Goal: Information Seeking & Learning: Learn about a topic

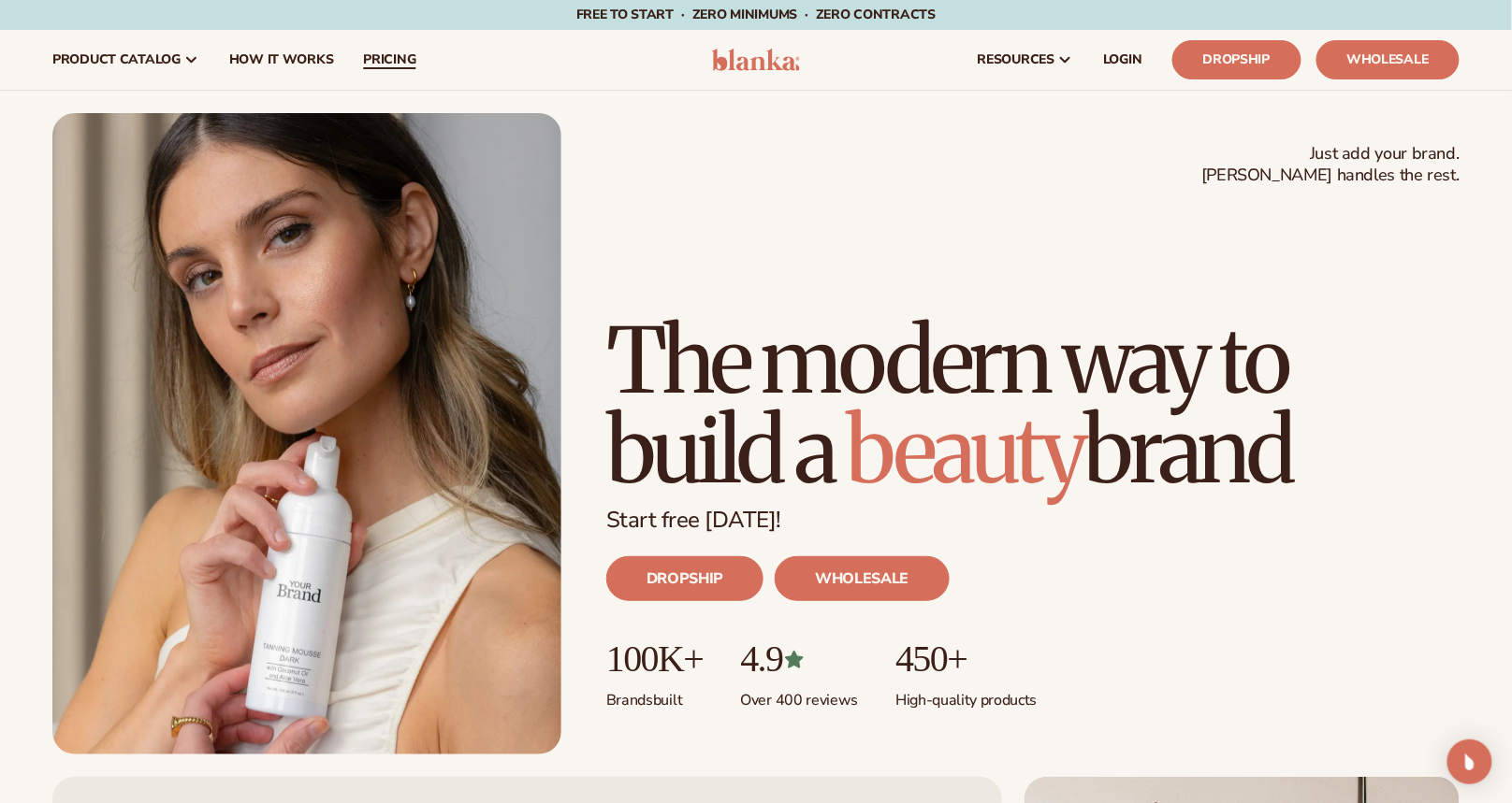
click at [383, 57] on span "pricing" at bounding box center [388, 60] width 52 height 15
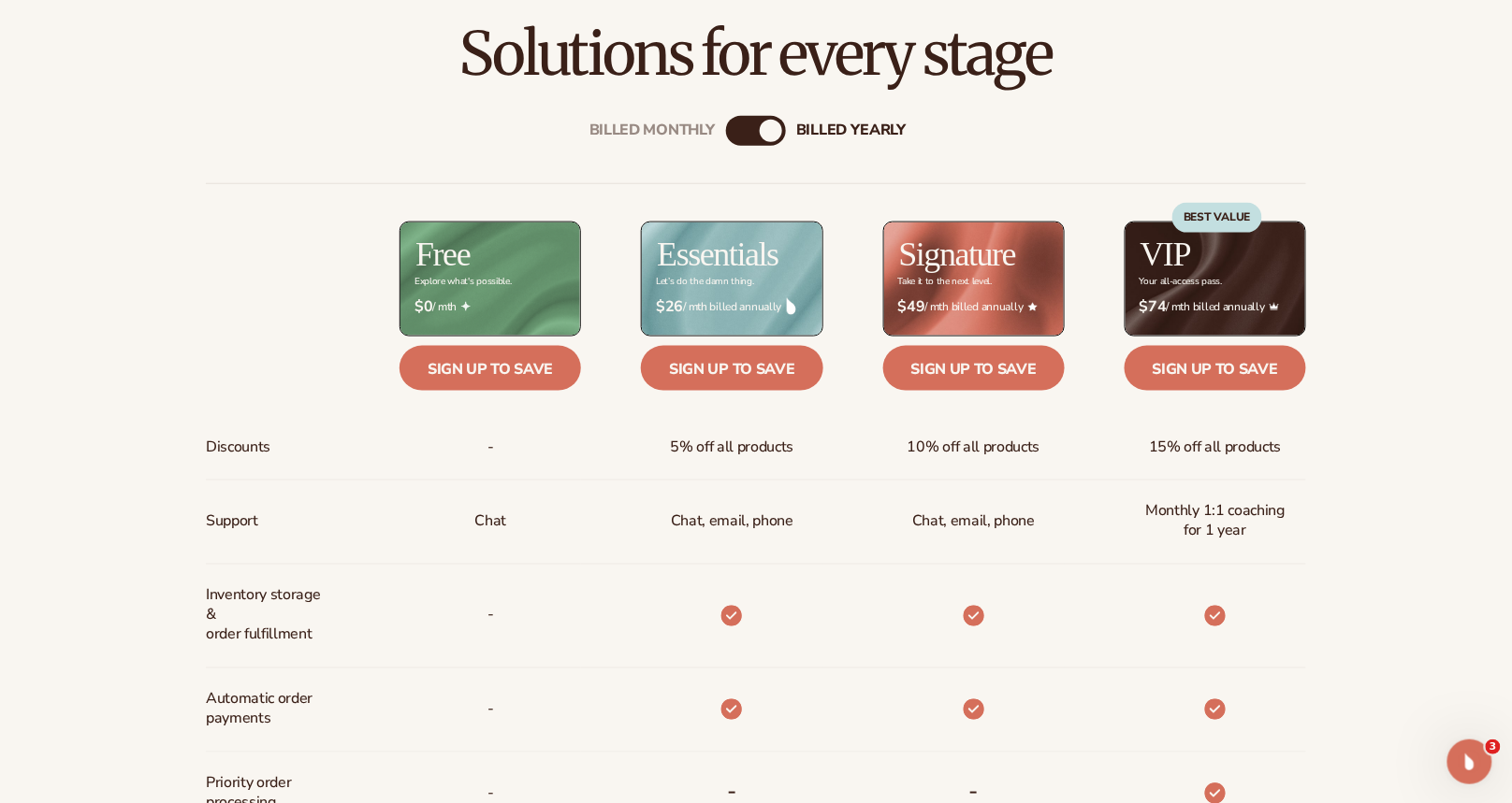
scroll to position [694, 0]
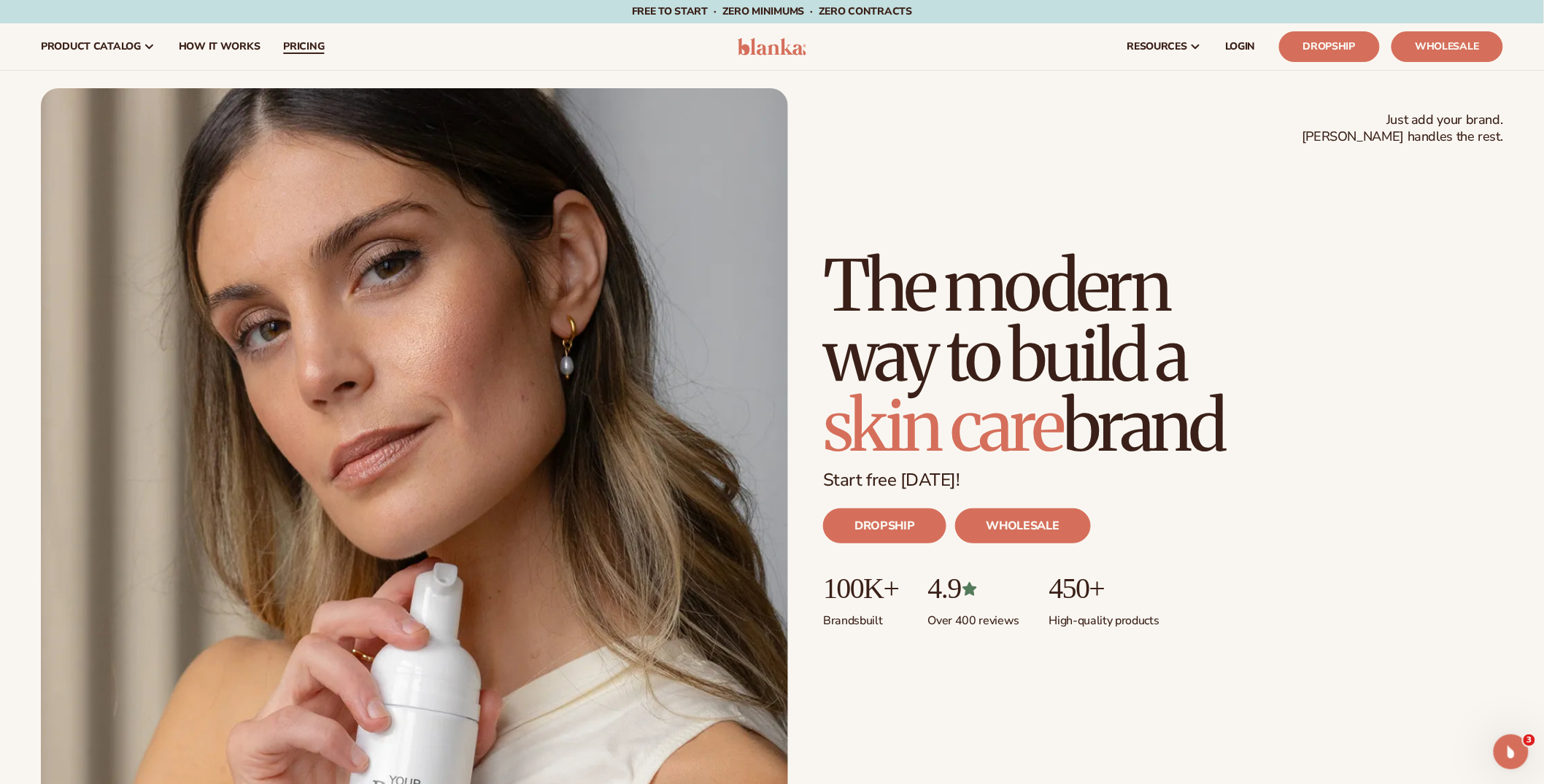
click at [306, 51] on span "pricing" at bounding box center [303, 47] width 41 height 12
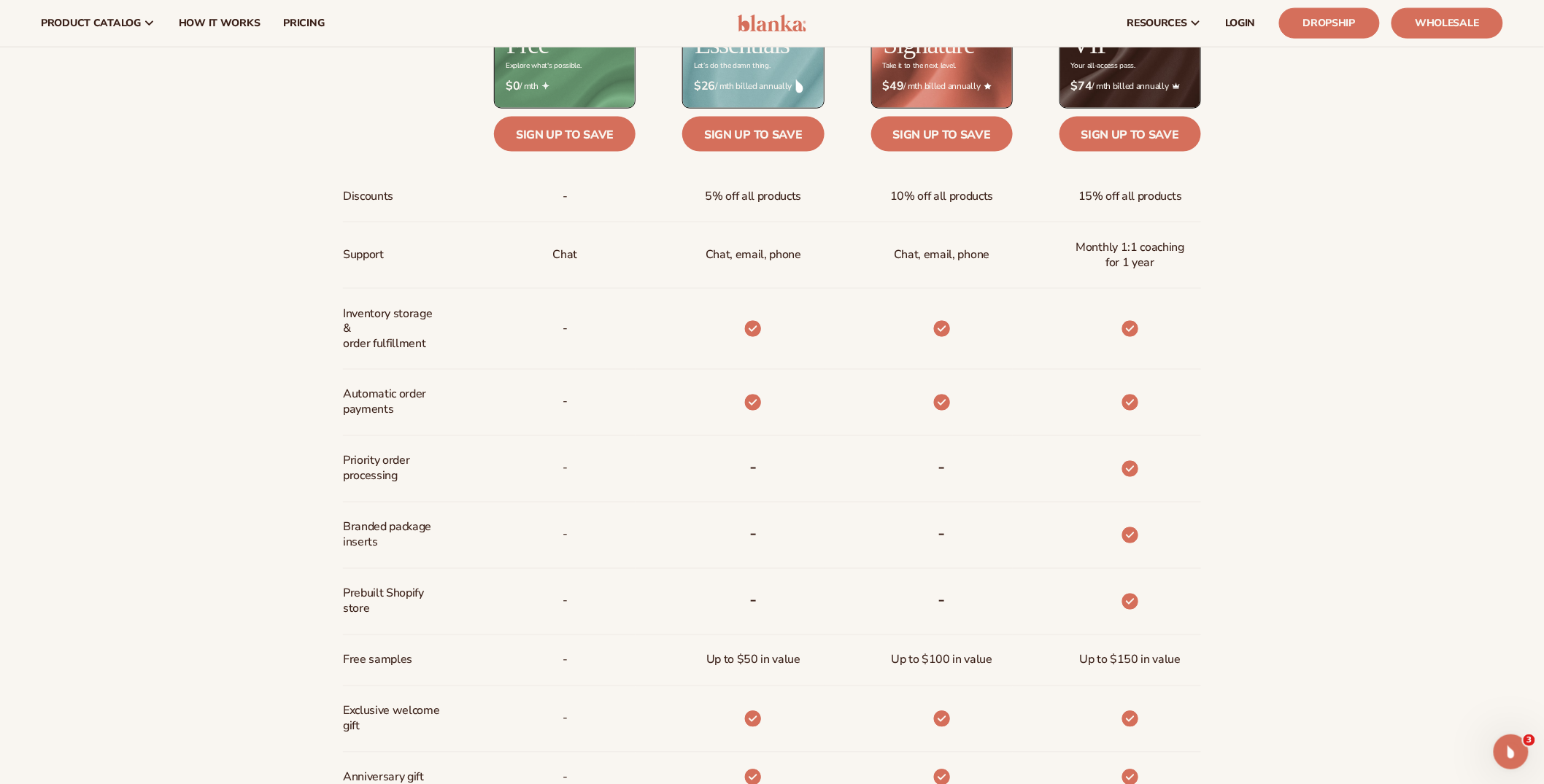
scroll to position [785, 0]
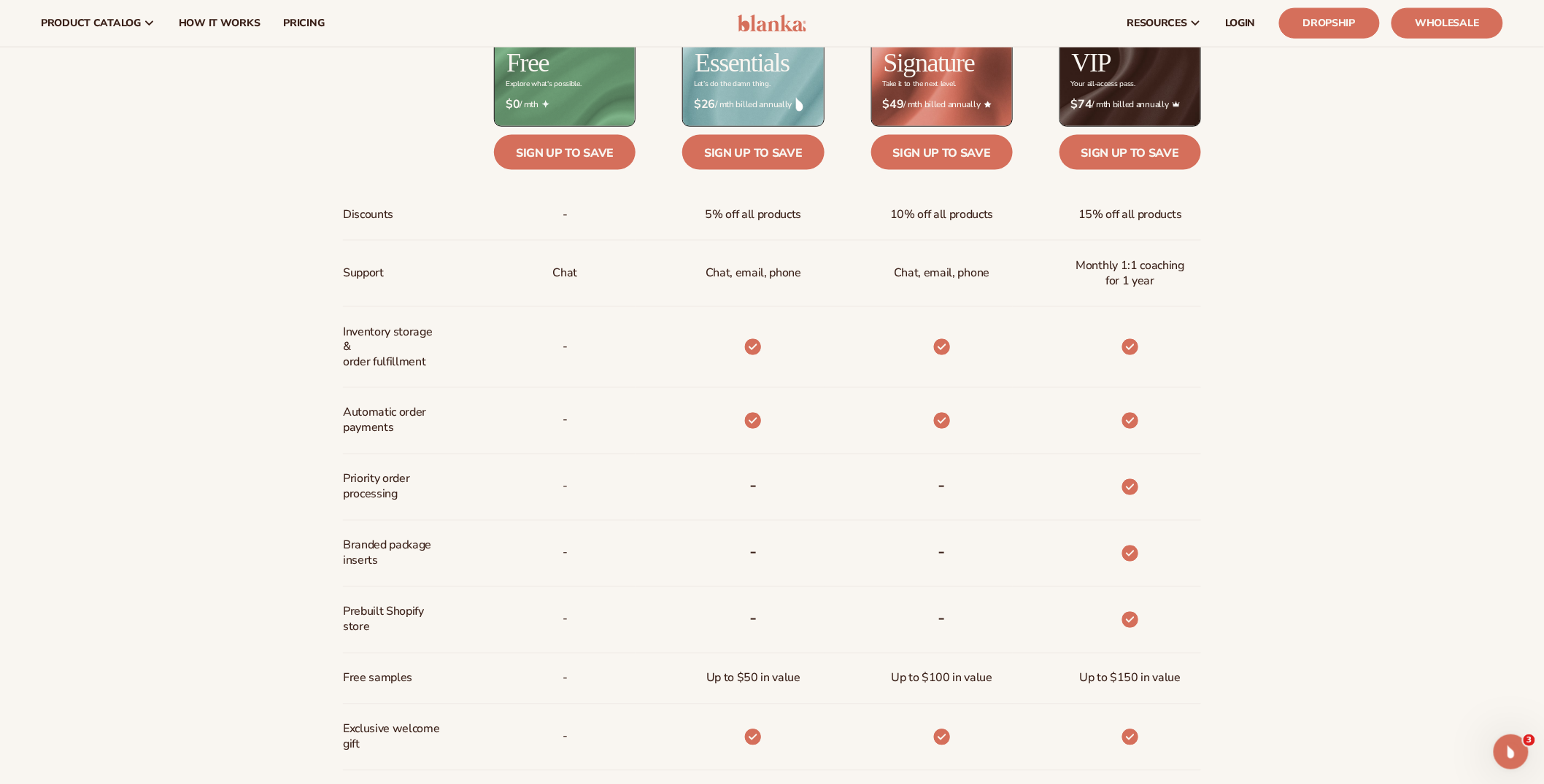
click at [388, 421] on span "Automatic order payments" at bounding box center [391, 420] width 97 height 42
copy div "Automatic order payments"
